Goal: Obtain resource: Obtain resource

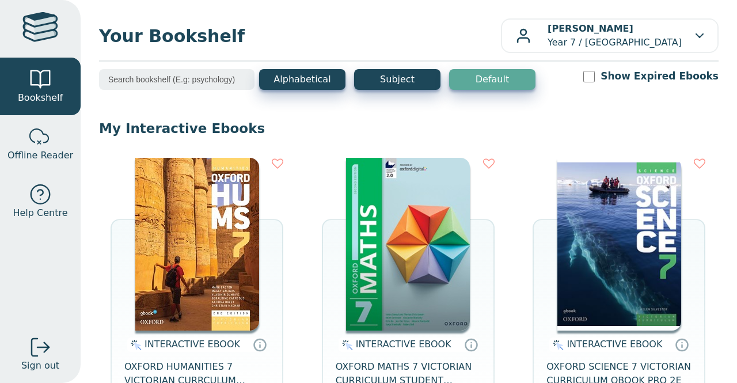
click at [202, 268] on img at bounding box center [197, 244] width 124 height 173
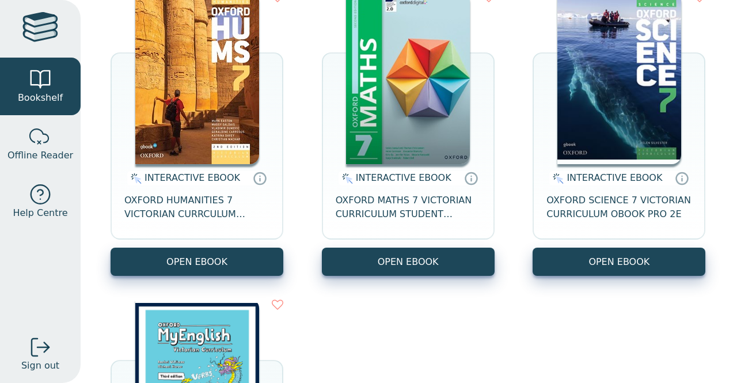
scroll to position [166, 0]
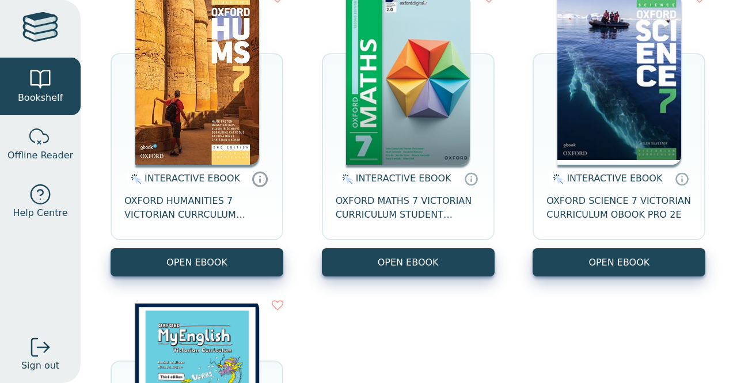
click at [257, 186] on icon at bounding box center [260, 178] width 17 height 17
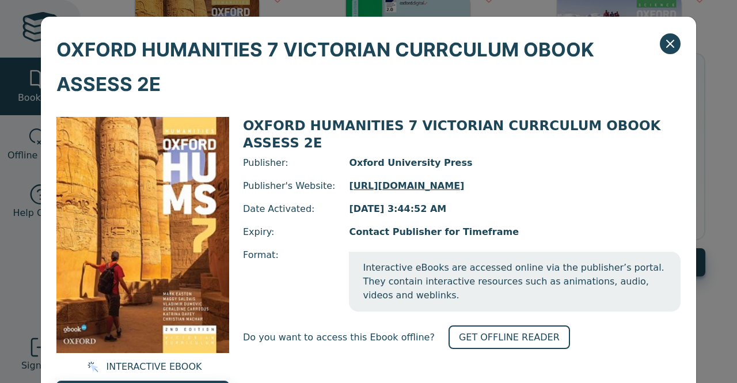
scroll to position [58, 0]
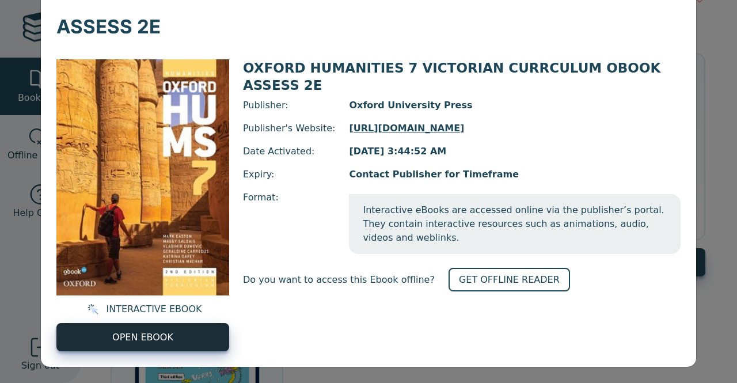
click at [125, 339] on span "OPEN EBOOK" at bounding box center [142, 337] width 61 height 14
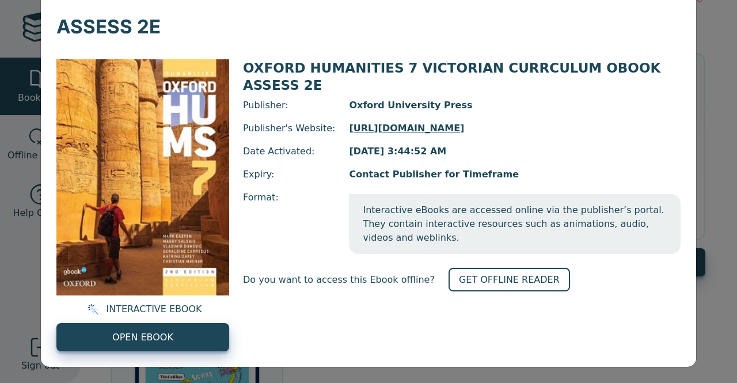
click at [689, 160] on div "INTERACTIVE EBOOK OPEN EBOOK OXFORD HUMANITIES 7 VICTORIAN CURRCULUM OBOOK ASSE…" at bounding box center [368, 205] width 655 height 323
click at [725, 130] on div "OXFORD HUMANITIES 7 VICTORIAN CURRCULUM OBOOK ASSESS 2E INTERACTIVE EBOOK OPEN …" at bounding box center [368, 191] width 737 height 383
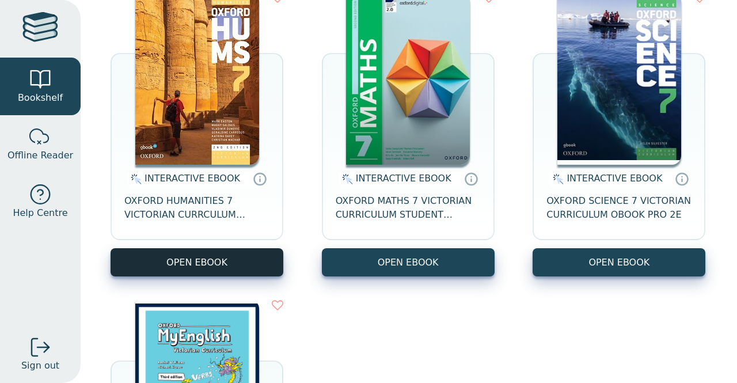
click at [238, 256] on button "OPEN EBOOK" at bounding box center [197, 262] width 173 height 28
